Goal: Transaction & Acquisition: Purchase product/service

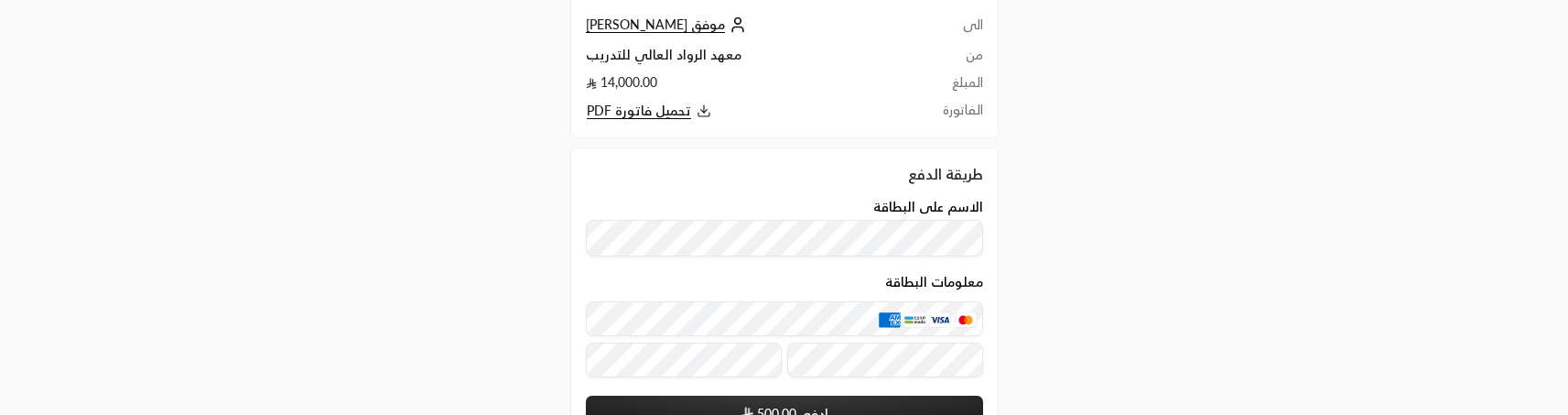
scroll to position [14, 0]
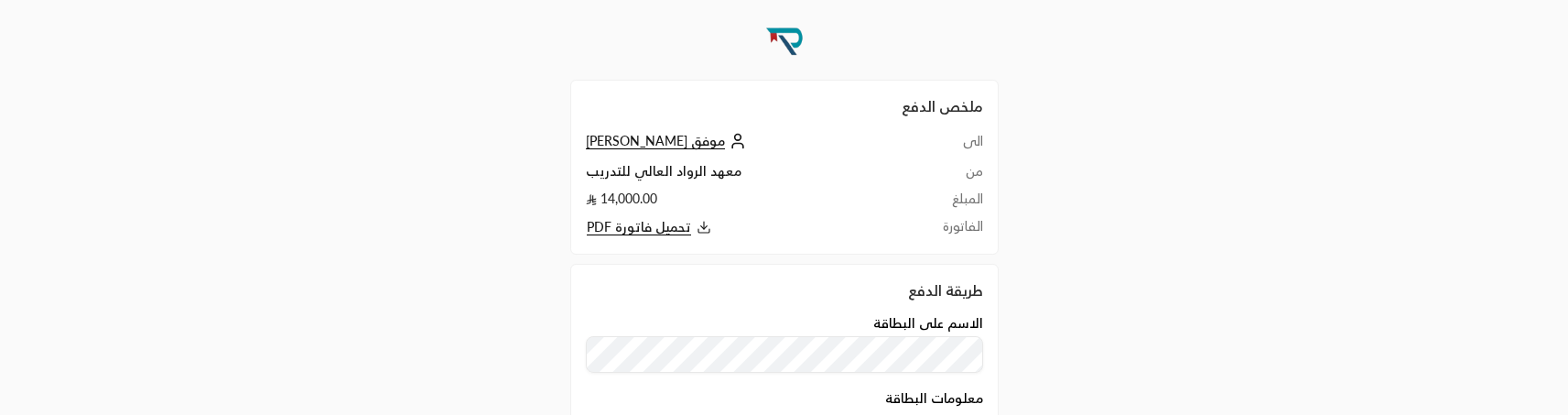
click at [663, 144] on span "موفق [PERSON_NAME]" at bounding box center [655, 141] width 139 height 16
